Goal: Task Accomplishment & Management: Use online tool/utility

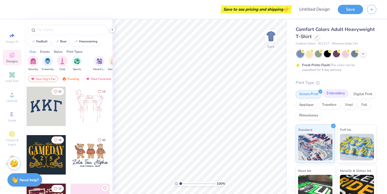
scroll to position [1, 0]
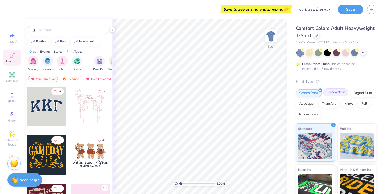
click at [337, 92] on div "Embroidery" at bounding box center [335, 92] width 25 height 8
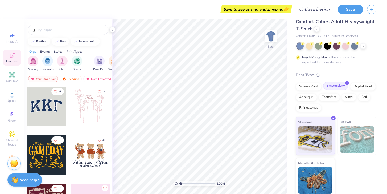
scroll to position [10, 0]
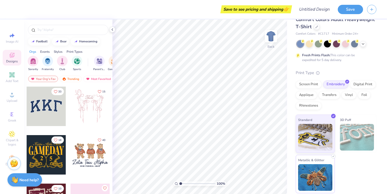
click at [322, 165] on img at bounding box center [315, 177] width 34 height 27
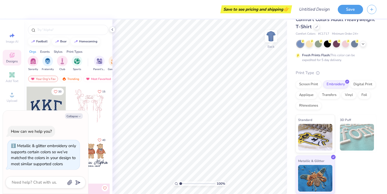
scroll to position [0, 0]
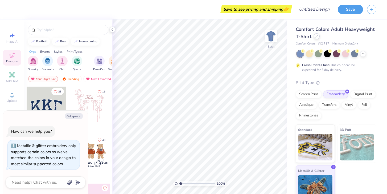
click at [316, 36] on icon at bounding box center [316, 36] width 3 height 3
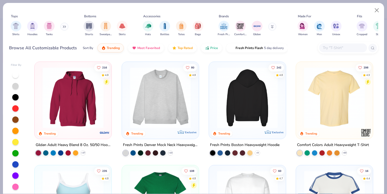
click at [244, 112] on img at bounding box center [247, 97] width 66 height 61
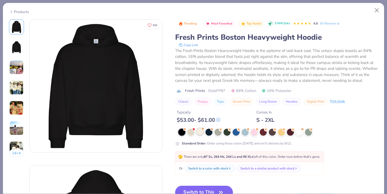
click at [201, 132] on div at bounding box center [199, 131] width 7 height 7
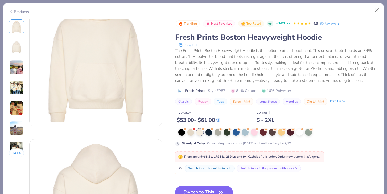
scroll to position [27, 0]
click at [224, 189] on button "Switch to This" at bounding box center [204, 191] width 58 height 13
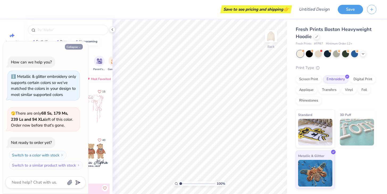
click at [79, 47] on icon "button" at bounding box center [79, 46] width 3 height 3
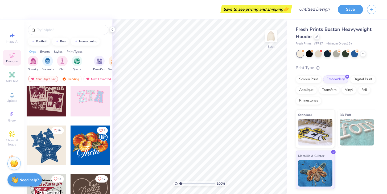
scroll to position [109, 0]
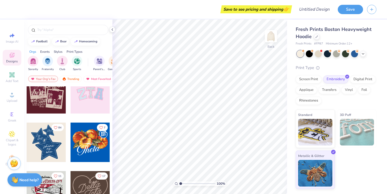
click at [50, 143] on div at bounding box center [46, 141] width 39 height 39
click at [26, 148] on div at bounding box center [6, 141] width 39 height 39
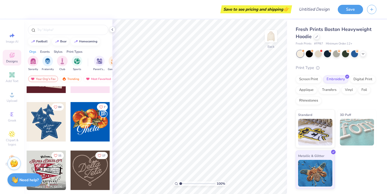
scroll to position [124, 0]
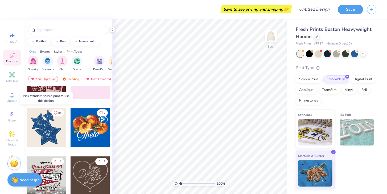
click at [26, 119] on div at bounding box center [6, 127] width 39 height 39
click at [55, 112] on icon "Like" at bounding box center [56, 112] width 4 height 4
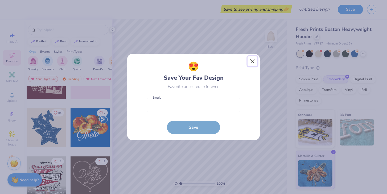
click at [252, 60] on button "Close" at bounding box center [252, 61] width 10 height 10
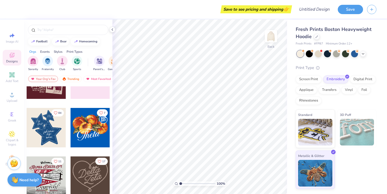
click at [38, 130] on div at bounding box center [46, 127] width 39 height 39
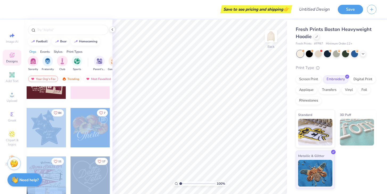
click at [194, 103] on div "Save to see pricing and shipping 👉 Design Title Save Image AI Designs Add Text …" at bounding box center [193, 97] width 387 height 194
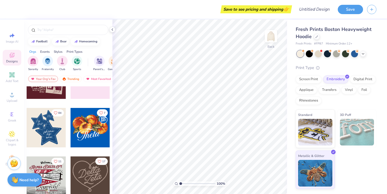
click at [26, 142] on div "18 40 10 84 7 11 [PERSON_NAME] Alpha Delta Pi, [GEOGRAPHIC_DATA][US_STATE] at […" at bounding box center [68, 149] width 88 height 127
click at [38, 132] on div at bounding box center [46, 127] width 39 height 39
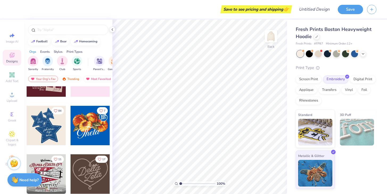
scroll to position [119, 0]
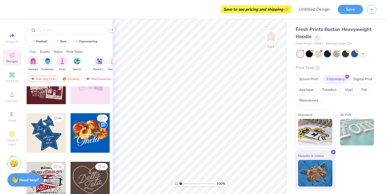
click at [38, 132] on div at bounding box center [46, 132] width 39 height 39
click at [19, 179] on strong "Need help?" at bounding box center [28, 178] width 19 height 5
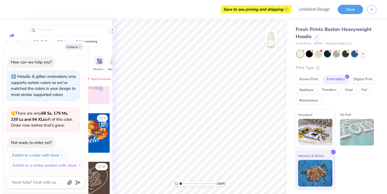
click at [66, 167] on button "Switch to a similar product with stock" at bounding box center [47, 165] width 74 height 9
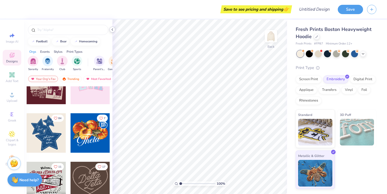
click at [112, 30] on icon at bounding box center [112, 29] width 4 height 4
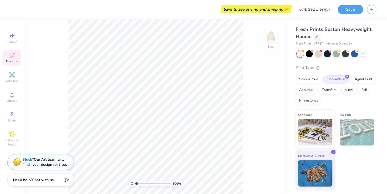
click at [8, 61] on span "Designs" at bounding box center [12, 61] width 12 height 4
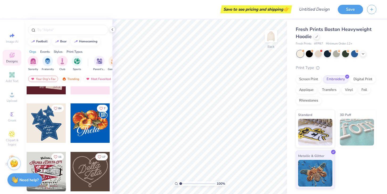
scroll to position [129, 0]
click at [51, 118] on div at bounding box center [46, 122] width 39 height 39
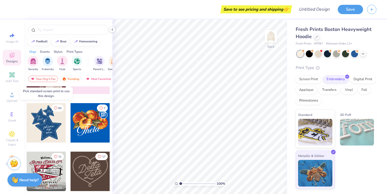
click at [50, 118] on div at bounding box center [46, 122] width 39 height 39
click at [309, 77] on div "Screen Print" at bounding box center [308, 78] width 26 height 8
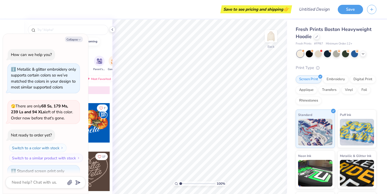
scroll to position [25, 0]
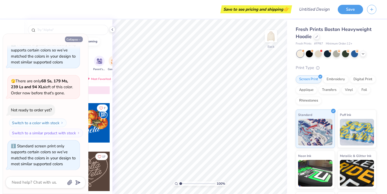
click at [74, 41] on button "Collapse" at bounding box center [74, 39] width 18 height 6
type textarea "x"
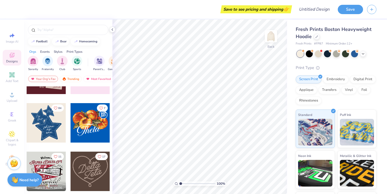
click at [52, 125] on div at bounding box center [46, 122] width 39 height 39
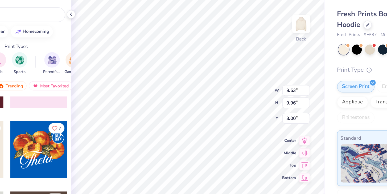
type input "1.27"
type input "0.80"
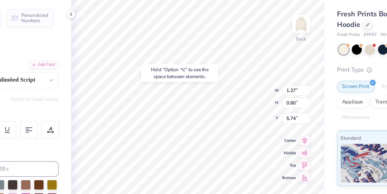
type input "5.95"
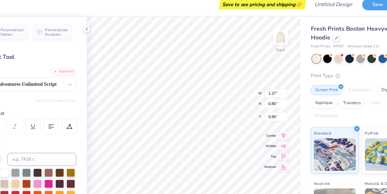
type textarea "Gamma"
type input "4.89"
type input "4.96"
type input "3.98"
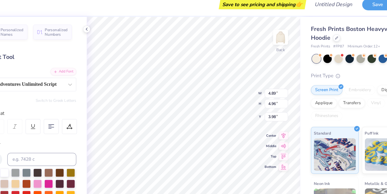
type input "2.71"
type input "0.68"
type input "6.09"
type input "1.62"
type input "0.70"
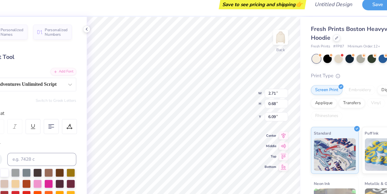
type input "6.75"
type textarea "Phi"
type input "6.75"
type input "7.22"
type input "7.04"
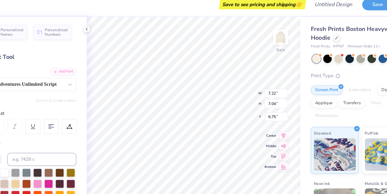
type input "5.85"
type input "1.83"
type input "0.54"
type input "10.45"
type input "3.12"
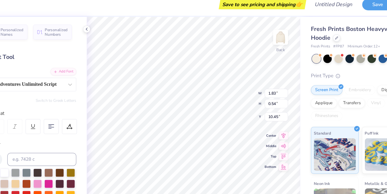
type input "1.18"
type input "8.51"
type textarea "T"
type textarea "trus"
type input "1.37"
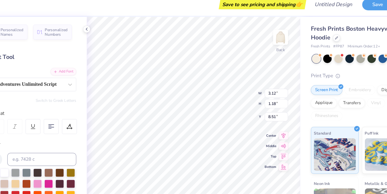
type input "0.72"
type input "9.74"
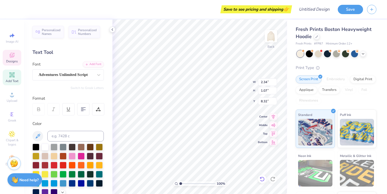
click at [260, 181] on div at bounding box center [262, 178] width 9 height 9
type input "8.54"
click at [260, 181] on div at bounding box center [262, 178] width 9 height 9
click at [261, 181] on icon at bounding box center [261, 178] width 5 height 5
type input "3.12"
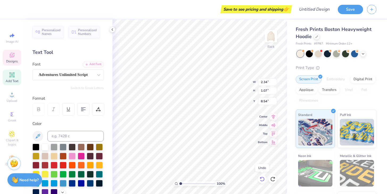
type input "1.18"
type input "8.51"
type textarea "T"
type textarea "true"
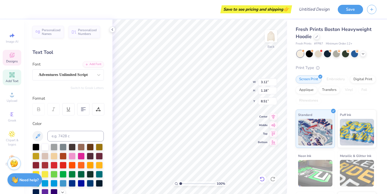
type input "1.37"
type input "0.72"
type input "9.74"
type textarea "aands"
type input "3.47"
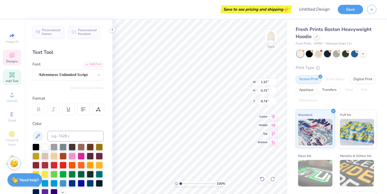
type input "1.09"
type input "9.46"
click at [261, 181] on div at bounding box center [262, 178] width 9 height 9
type input "1.37"
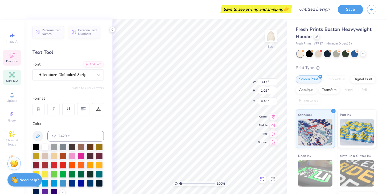
type input "0.72"
click at [260, 178] on icon at bounding box center [260, 177] width 1 height 1
type input "9.55"
type input "9.74"
type input "4.06"
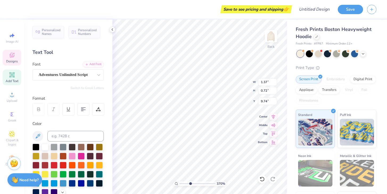
type textarea "x"
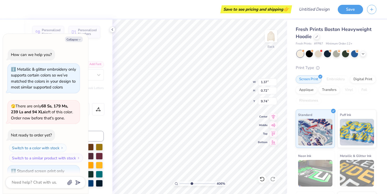
type input "4.12"
type textarea "x"
type input "4.15"
type textarea "x"
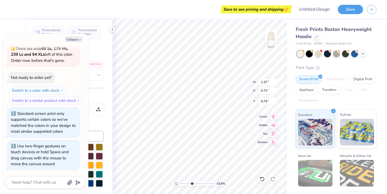
drag, startPoint x: 180, startPoint y: 183, endPoint x: 191, endPoint y: 183, distance: 11.7
type input "4.15"
click at [191, 183] on input "range" at bounding box center [197, 183] width 36 height 5
type textarea "x"
type input "7.36"
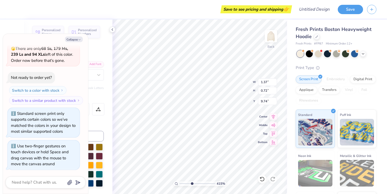
type input "7.17"
type input "5.79"
type textarea "x"
type input "1.37"
type input "0.72"
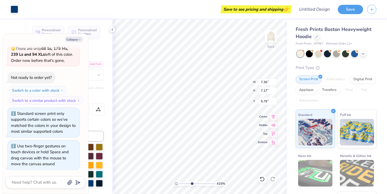
type input "9.74"
type textarea "x"
type input "7.22"
type input "7.04"
type input "5.86"
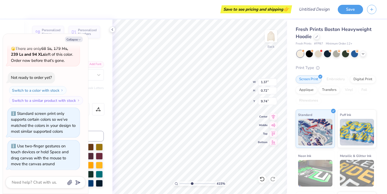
type textarea "x"
type textarea "s"
type textarea "x"
type textarea "a"
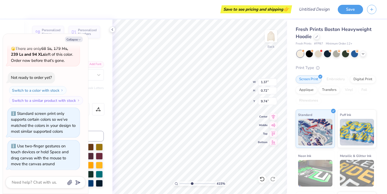
type textarea "x"
type textarea "an"
type textarea "x"
type textarea "and"
type textarea "x"
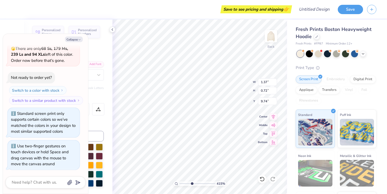
type input "7.22"
type input "7.04"
type input "5.86"
type textarea "x"
type input "9.39"
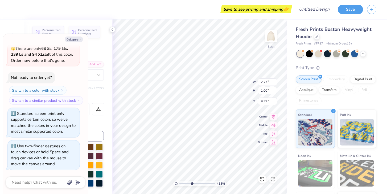
type textarea "x"
type input "3.12"
type input "1.18"
type input "8.51"
type textarea "x"
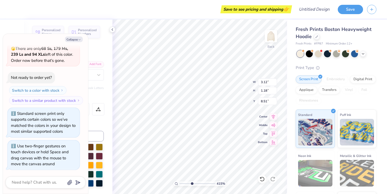
type textarea "t"
type textarea "x"
type textarea "tr"
type textarea "x"
type textarea "true"
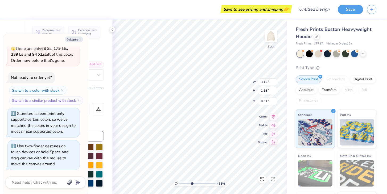
type textarea "x"
type input "1.83"
type input "0.54"
type input "10.45"
type textarea "x"
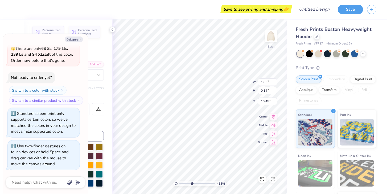
type textarea "c"
type textarea "x"
type textarea "co"
type textarea "x"
type textarea "con"
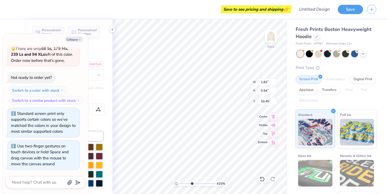
type textarea "x"
type textarea "cons"
type textarea "x"
type textarea "const"
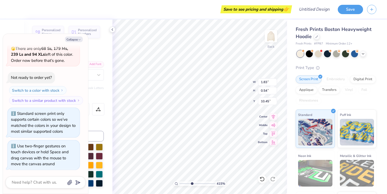
type textarea "x"
type textarea "consta"
type textarea "x"
type textarea "constan"
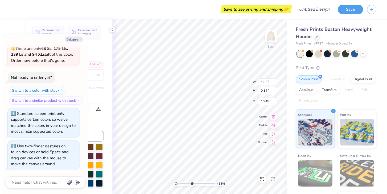
type textarea "x"
type textarea "constant"
type textarea "x"
type input "2.34"
type input "1.07"
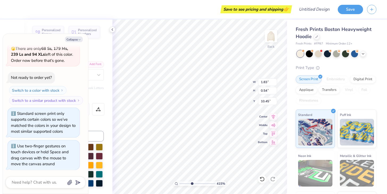
type input "8.56"
type textarea "x"
type input "8.16"
type textarea "x"
type input "2.27"
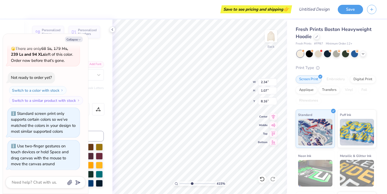
type input "1.00"
type input "9.39"
type textarea "x"
type input "4.63"
type input "1.30"
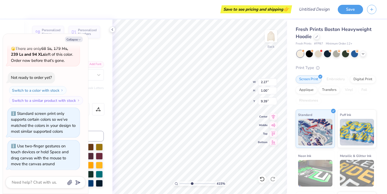
type input "9.98"
type textarea "x"
type input "9.39"
type textarea "x"
type input "7.22"
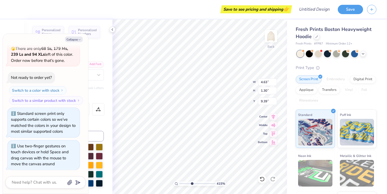
type input "7.04"
type input "5.86"
type textarea "x"
type input "2.27"
type input "1.00"
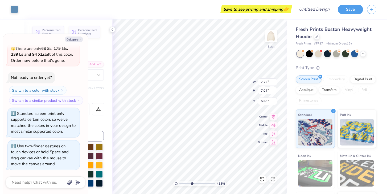
type input "8.89"
type textarea "x"
type textarea "&"
type textarea "x"
type input "7.36"
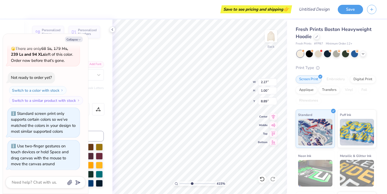
type input "7.17"
type input "5.79"
type textarea "x"
type input "2.34"
type input "1.07"
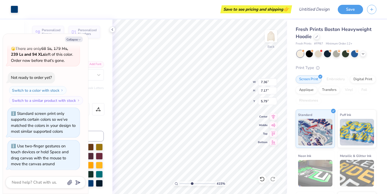
type input "8.16"
type textarea "x"
type input "8.52"
type textarea "x"
type input "4.63"
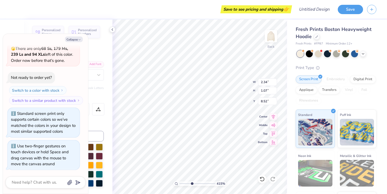
type input "1.30"
type input "9.39"
type textarea "x"
type input "0.70"
type input "0.67"
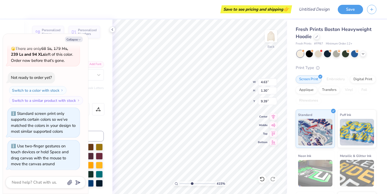
type input "9.06"
type textarea "x"
type input "9.05"
type textarea "x"
type input "4.63"
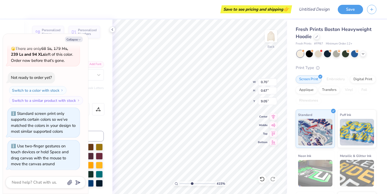
type input "1.30"
type input "9.39"
type textarea "x"
type input "7.22"
type input "7.04"
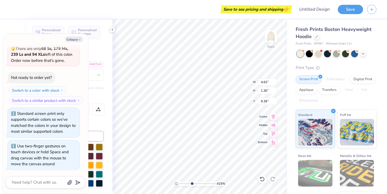
type input "5.86"
type textarea "x"
type input "0.70"
type input "0.67"
type input "8.39"
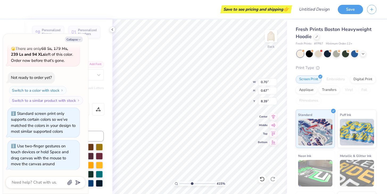
type textarea "x"
type input "8.31"
drag, startPoint x: 191, startPoint y: 183, endPoint x: 184, endPoint y: 182, distance: 7.5
type input "1.96"
click at [184, 182] on input "range" at bounding box center [197, 183] width 36 height 5
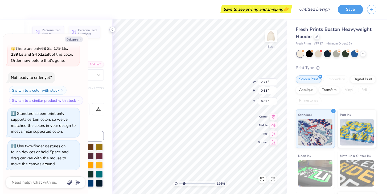
click at [111, 30] on icon at bounding box center [112, 29] width 4 height 4
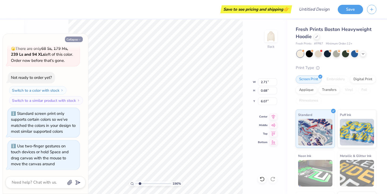
click at [71, 42] on button "Collapse" at bounding box center [74, 39] width 18 height 6
type textarea "x"
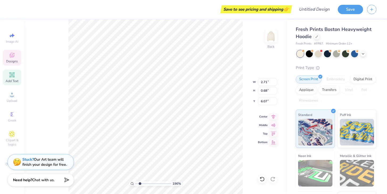
click at [14, 47] on div "Image AI Designs Add Text Upload Greek Clipart & logos Decorate" at bounding box center [12, 99] width 19 height 138
click at [15, 60] on span "Designs" at bounding box center [12, 61] width 12 height 4
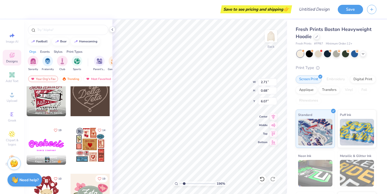
scroll to position [204, 0]
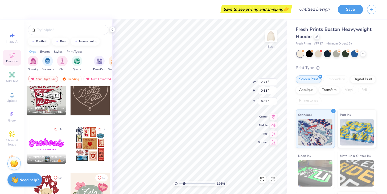
click at [49, 100] on div at bounding box center [46, 95] width 39 height 39
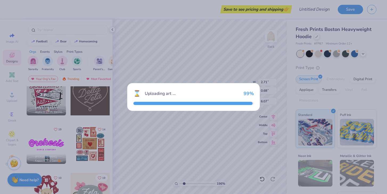
type input "10.89"
type input "9.96"
type input "3.00"
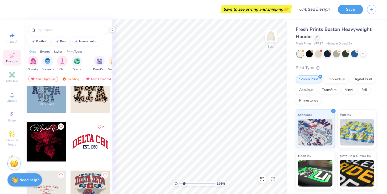
scroll to position [482, 0]
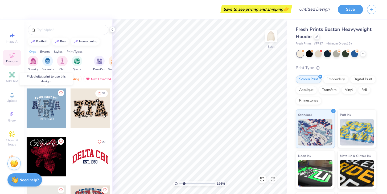
click at [51, 116] on div at bounding box center [46, 107] width 39 height 39
click at [362, 82] on div "Digital Print" at bounding box center [363, 78] width 26 height 8
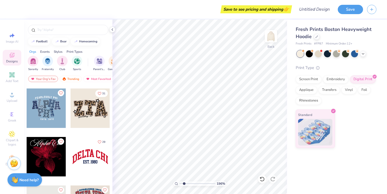
click at [52, 106] on div at bounding box center [46, 107] width 39 height 39
